Goal: Transaction & Acquisition: Purchase product/service

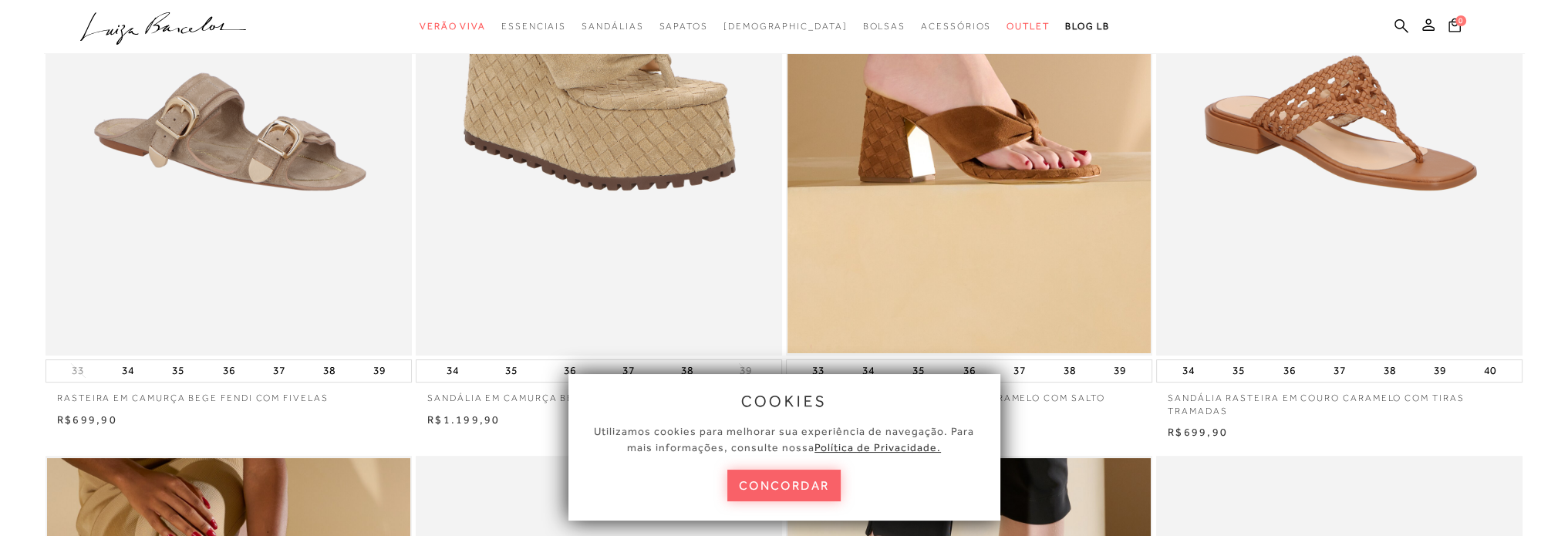
drag, startPoint x: 780, startPoint y: 497, endPoint x: 786, endPoint y: 485, distance: 13.4
click at [780, 497] on button "concordar" at bounding box center [784, 485] width 114 height 32
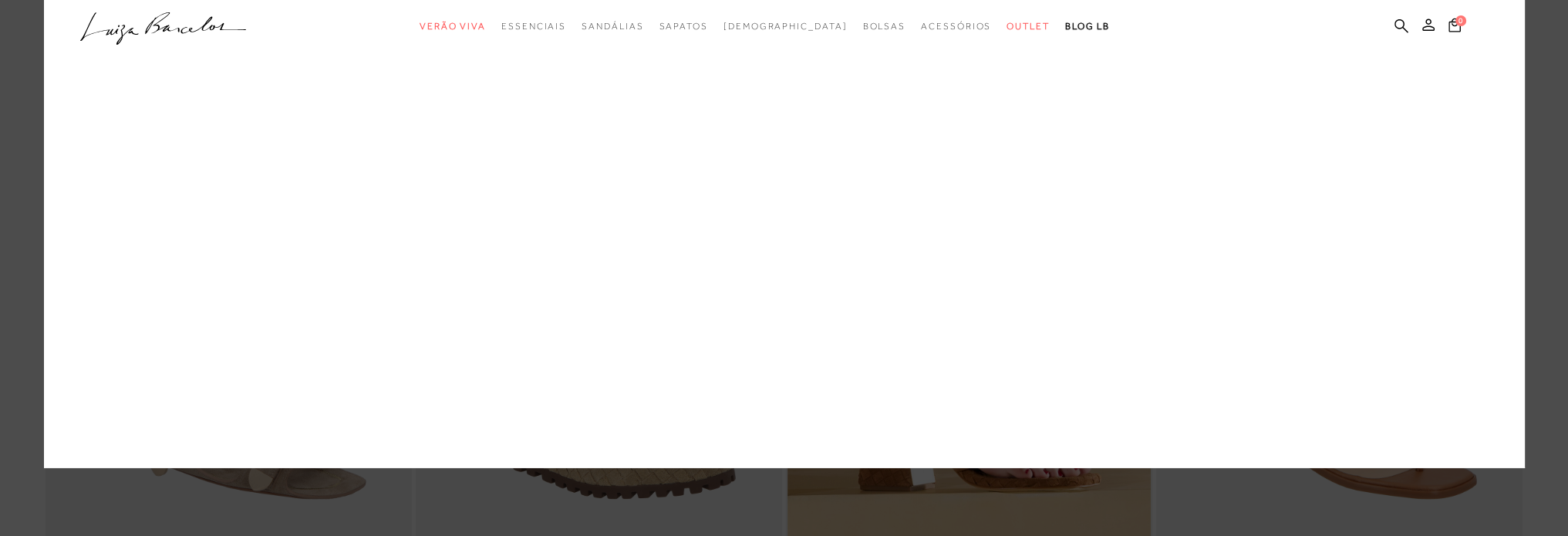
click at [0, 0] on link "Bolsas" at bounding box center [0, 0] width 0 height 0
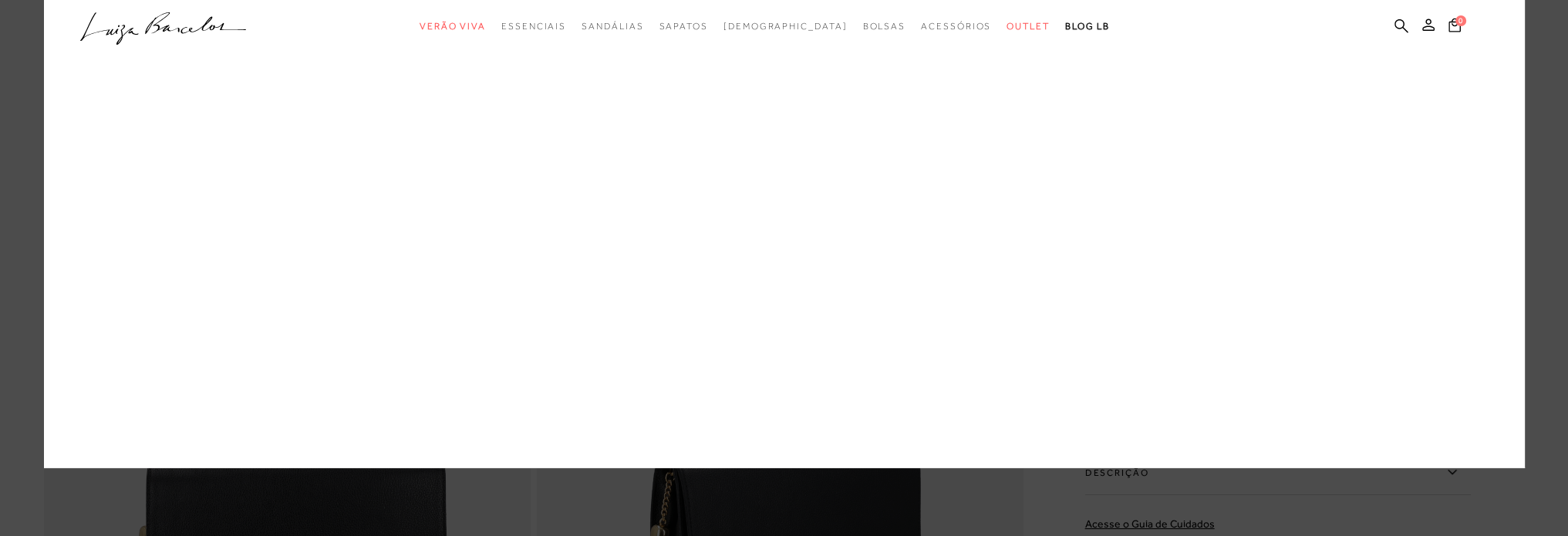
click at [0, 0] on link "Bolsas" at bounding box center [0, 0] width 0 height 0
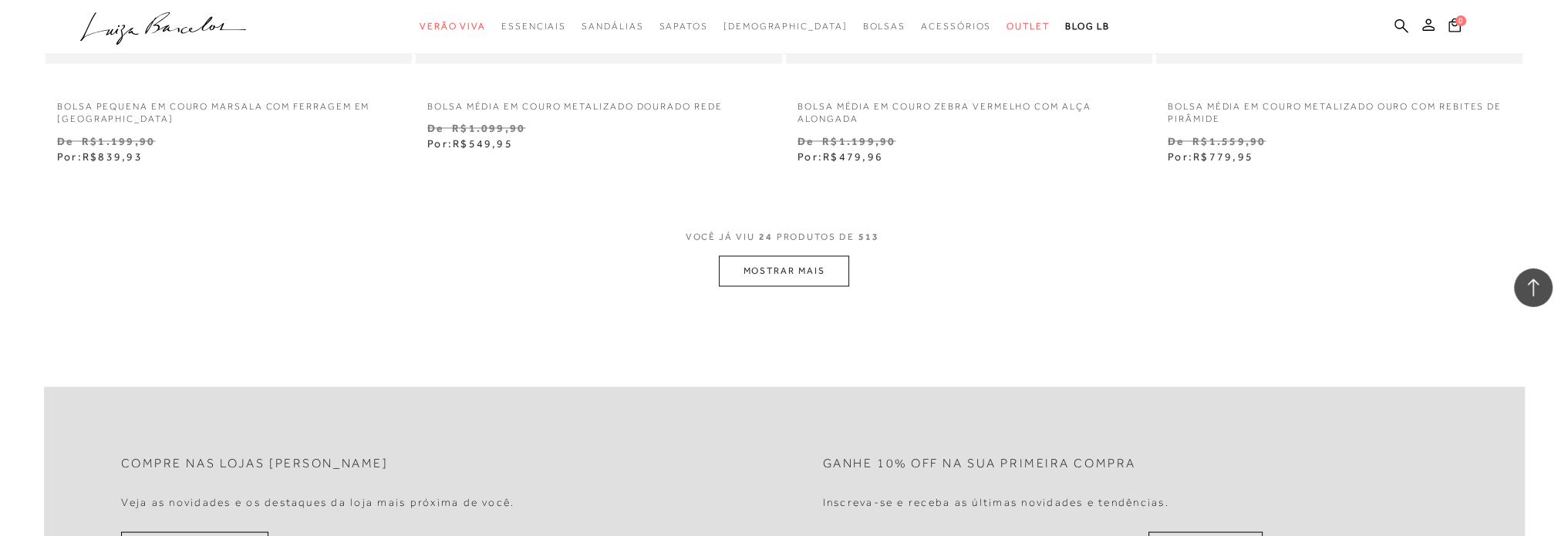
scroll to position [3932, 0]
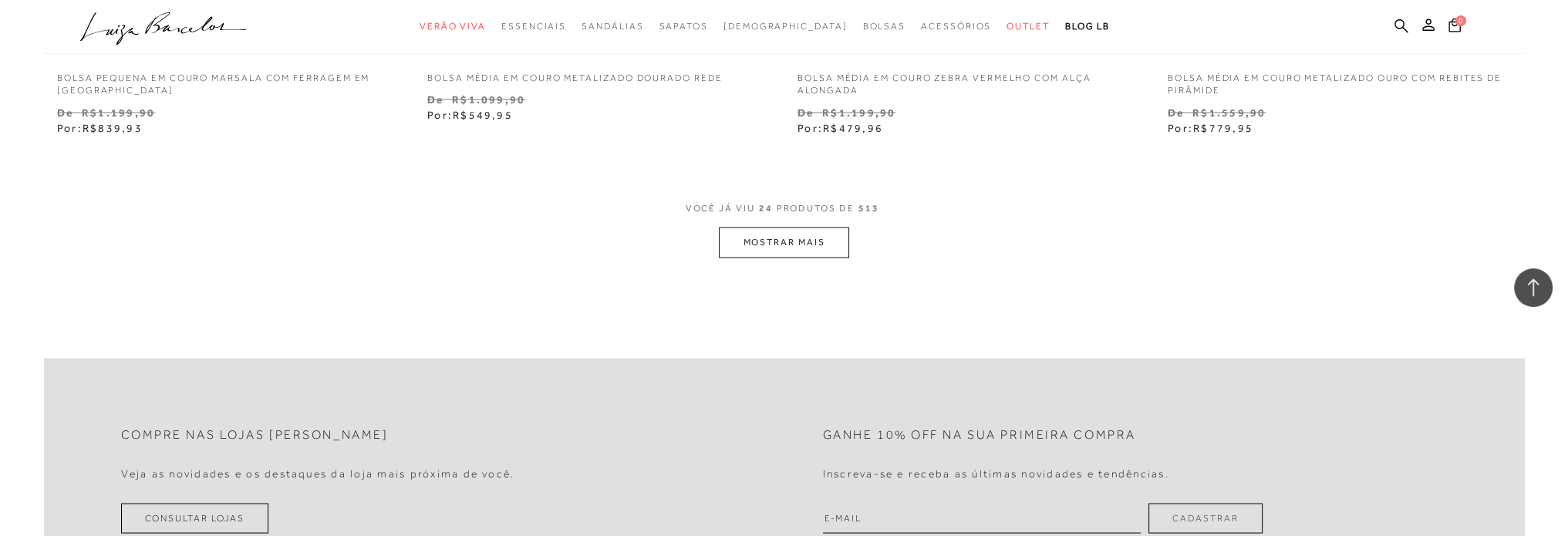
click at [778, 231] on button "MOSTRAR MAIS" at bounding box center [784, 242] width 129 height 30
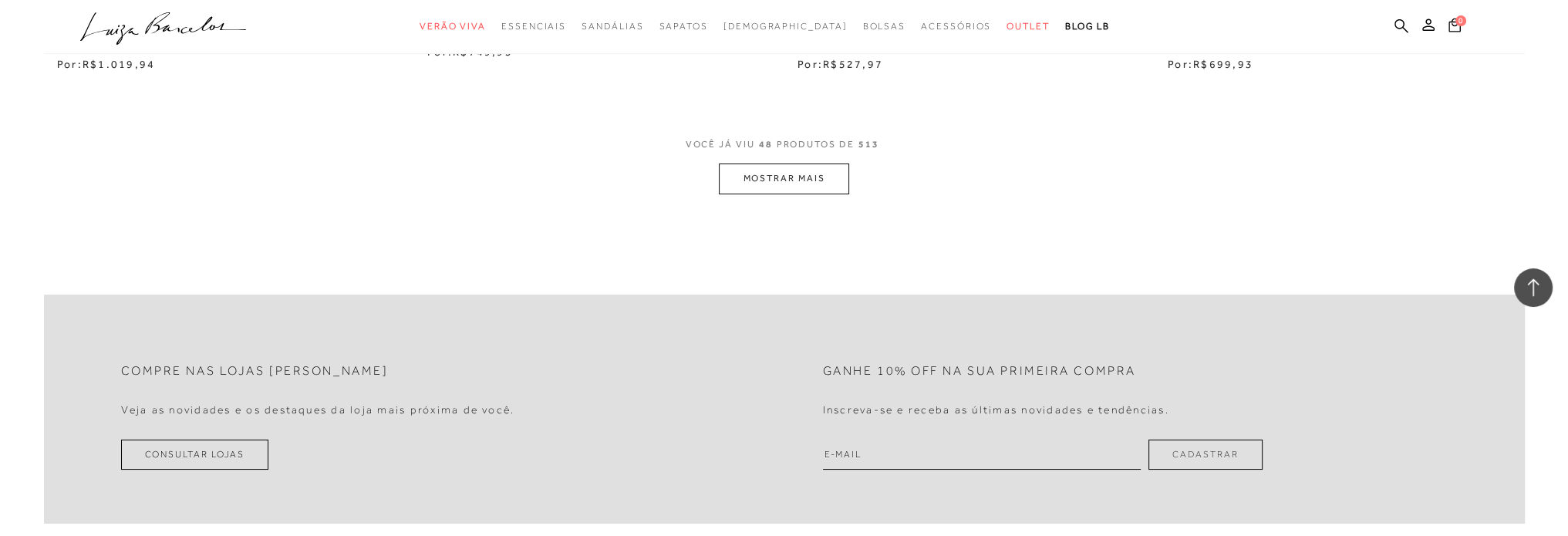
scroll to position [8096, 0]
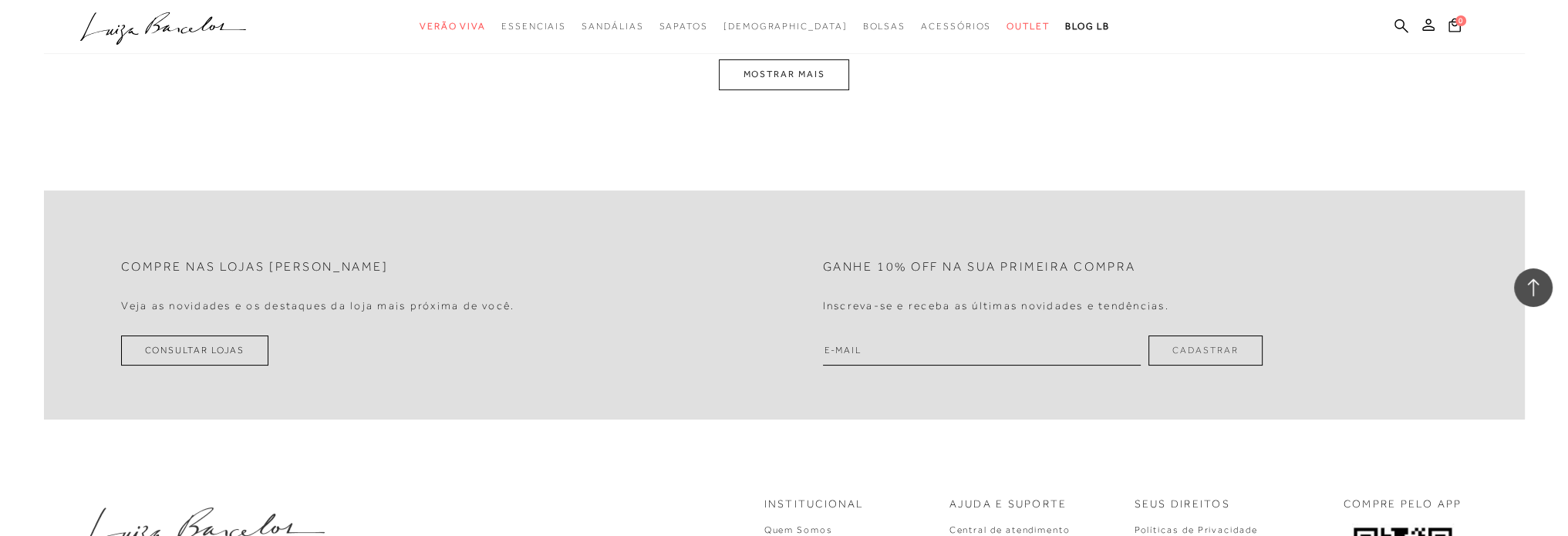
click at [765, 82] on button "MOSTRAR MAIS" at bounding box center [784, 74] width 129 height 30
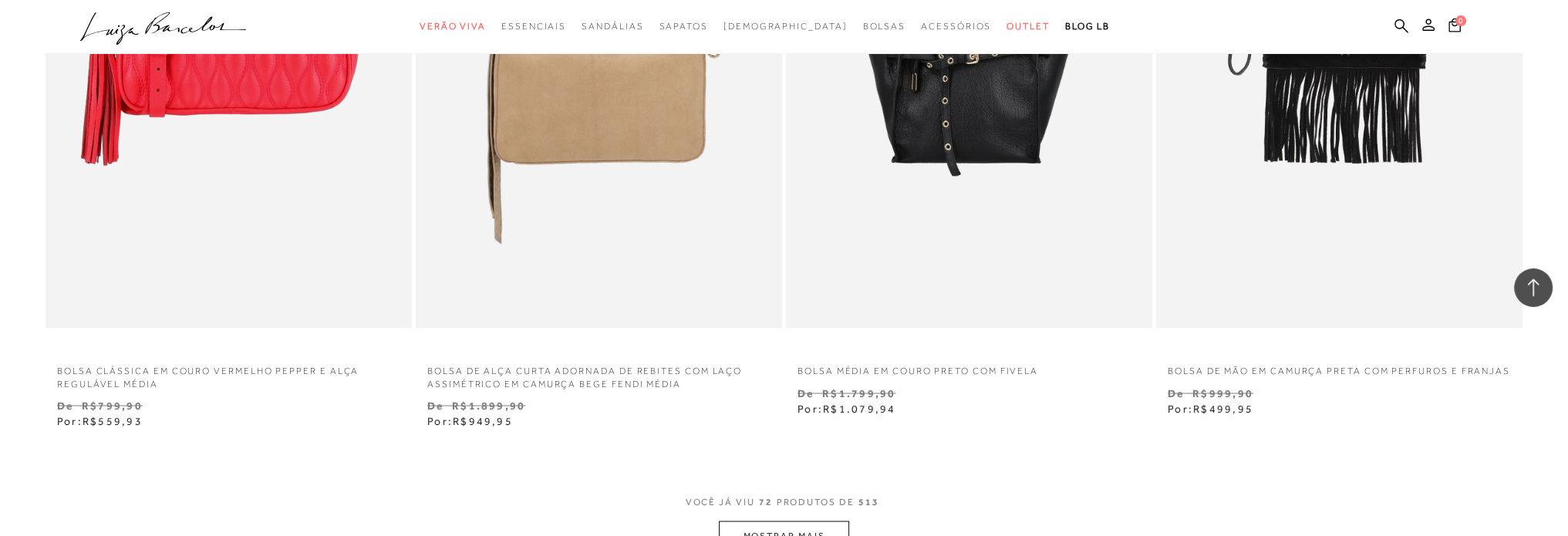
scroll to position [11552, 0]
